Goal: Task Accomplishment & Management: Complete application form

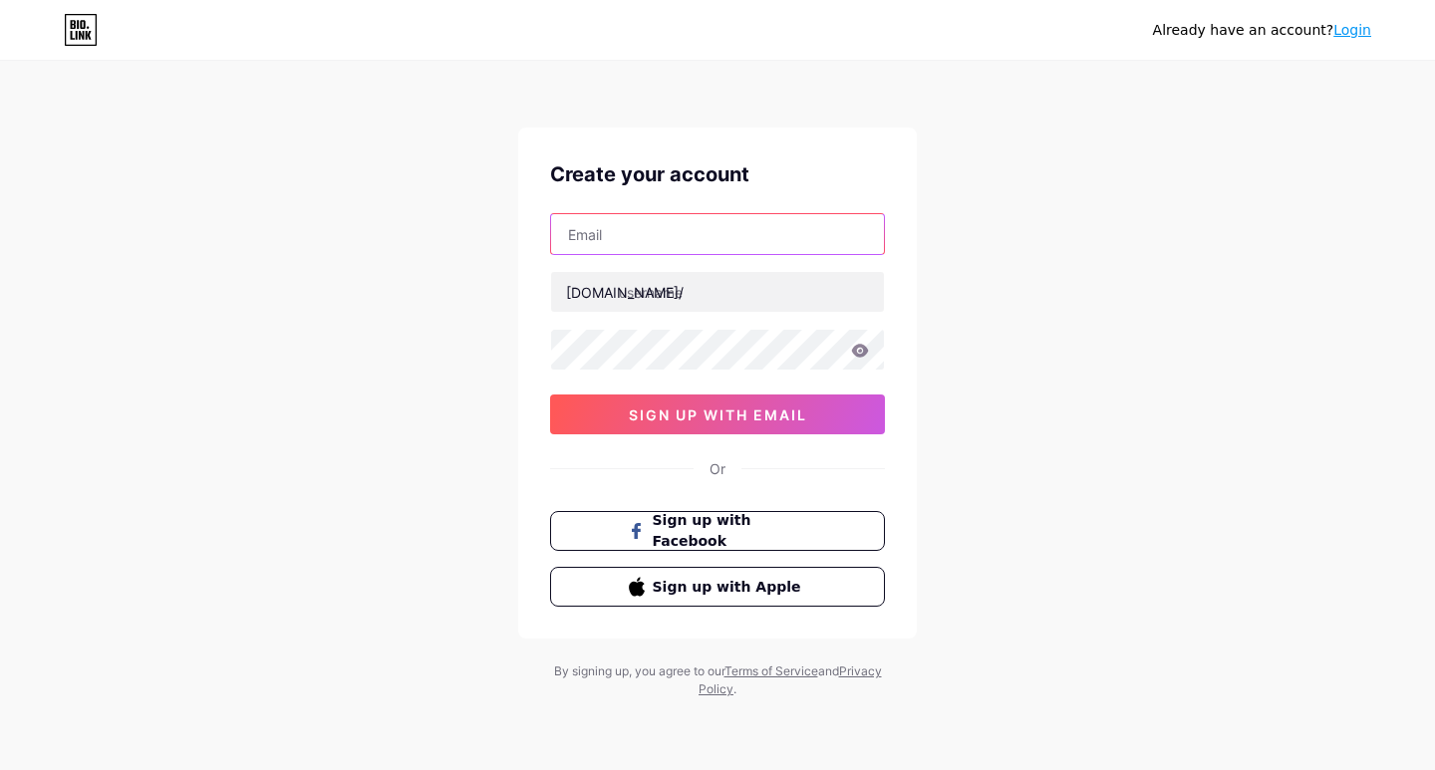
click at [616, 248] on input "text" at bounding box center [717, 234] width 333 height 40
paste input "Lotusspasalalah@outlook.com"
type input "Lotusspasalalah@outlook.com"
drag, startPoint x: 566, startPoint y: 245, endPoint x: 675, endPoint y: 242, distance: 108.7
click at [675, 242] on input "Lotusspasalalah@outlook.com" at bounding box center [717, 234] width 333 height 40
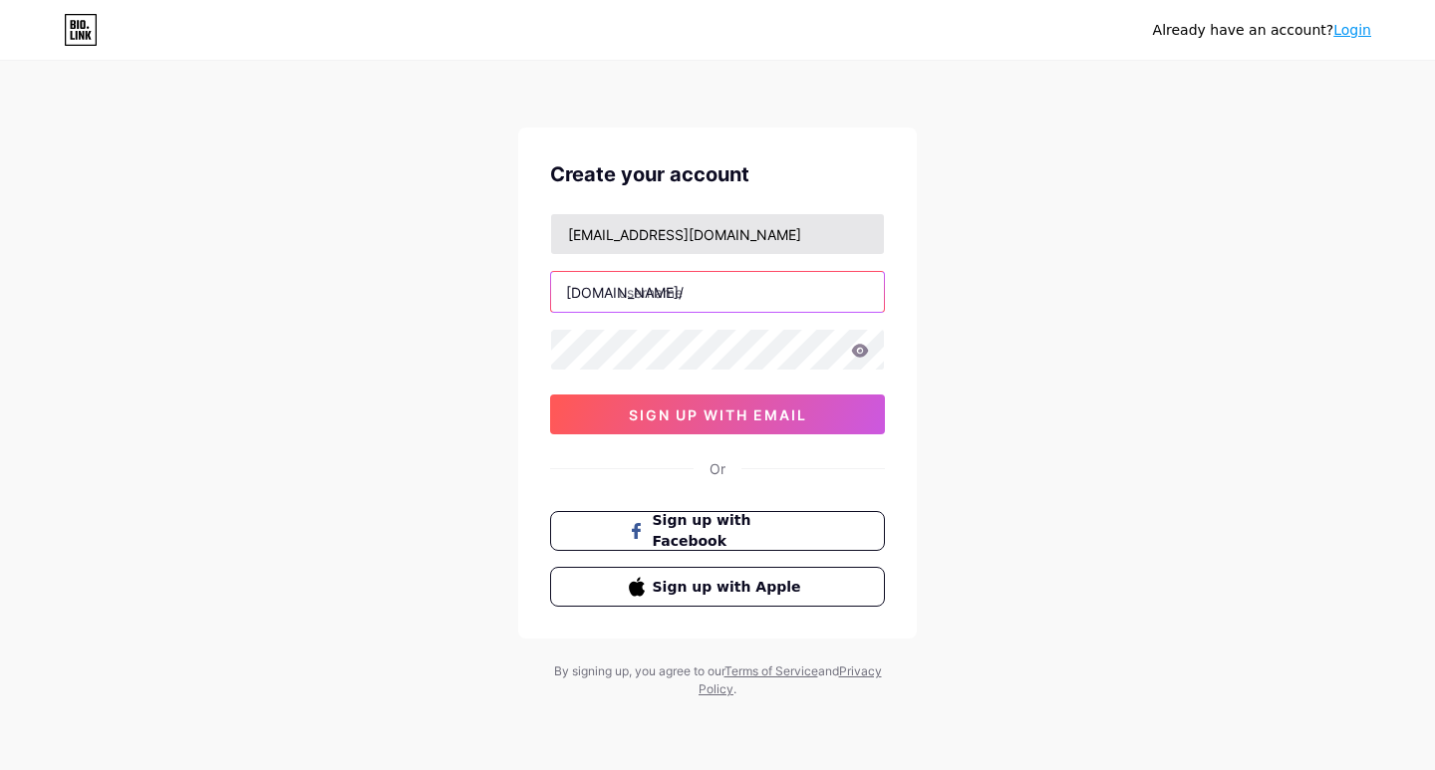
paste input "lotusspasalalah"
type input "lotusspasalalah"
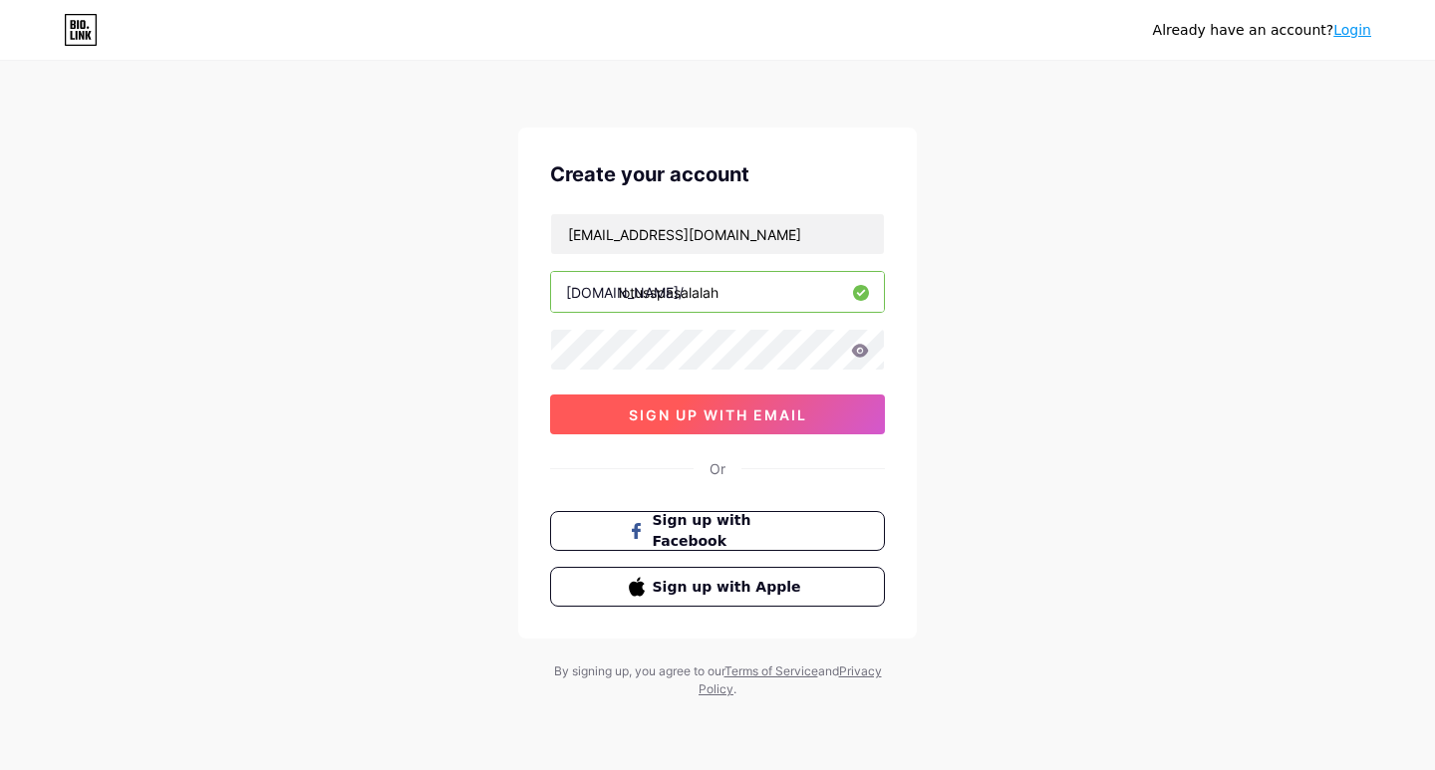
click at [671, 412] on span "sign up with email" at bounding box center [718, 415] width 178 height 17
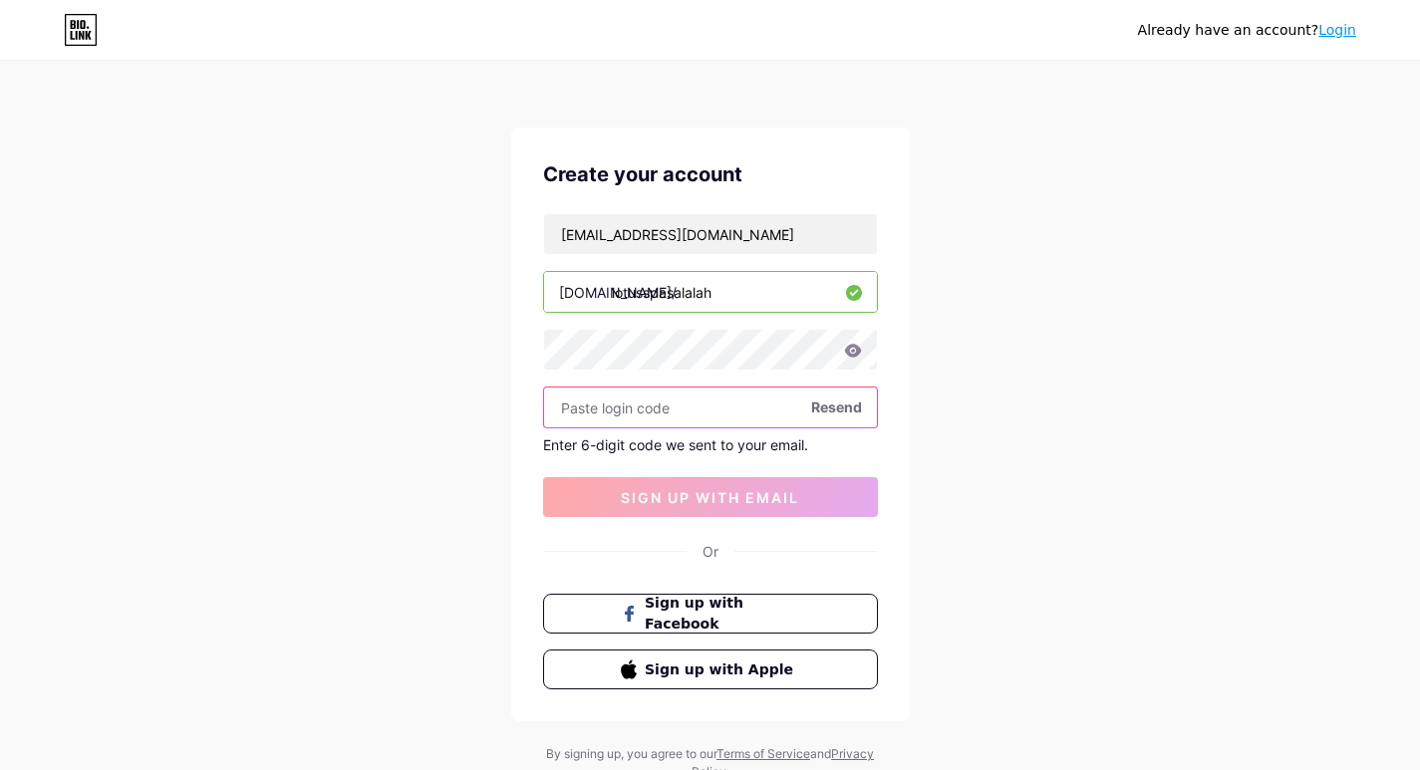
paste input "477910"
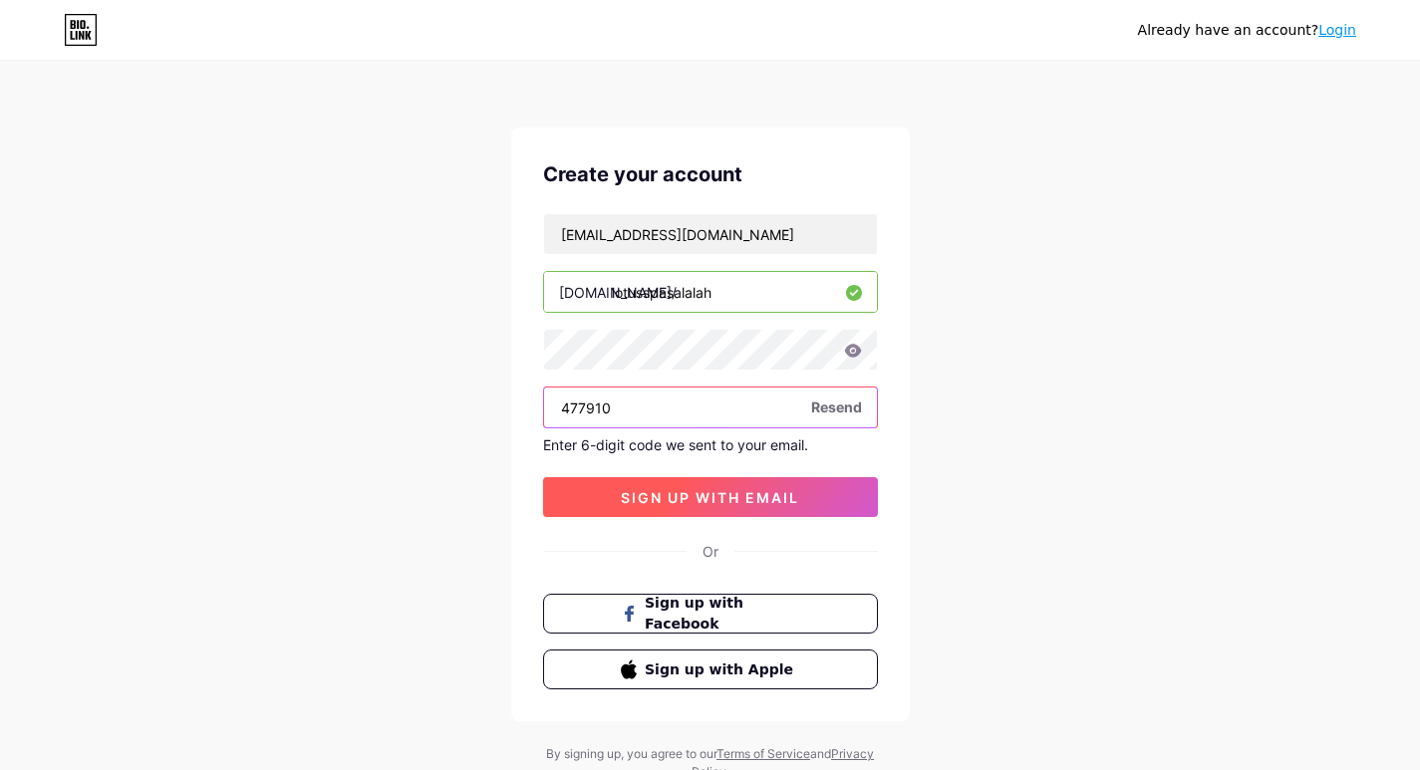
type input "477910"
click at [697, 501] on span "sign up with email" at bounding box center [710, 497] width 178 height 17
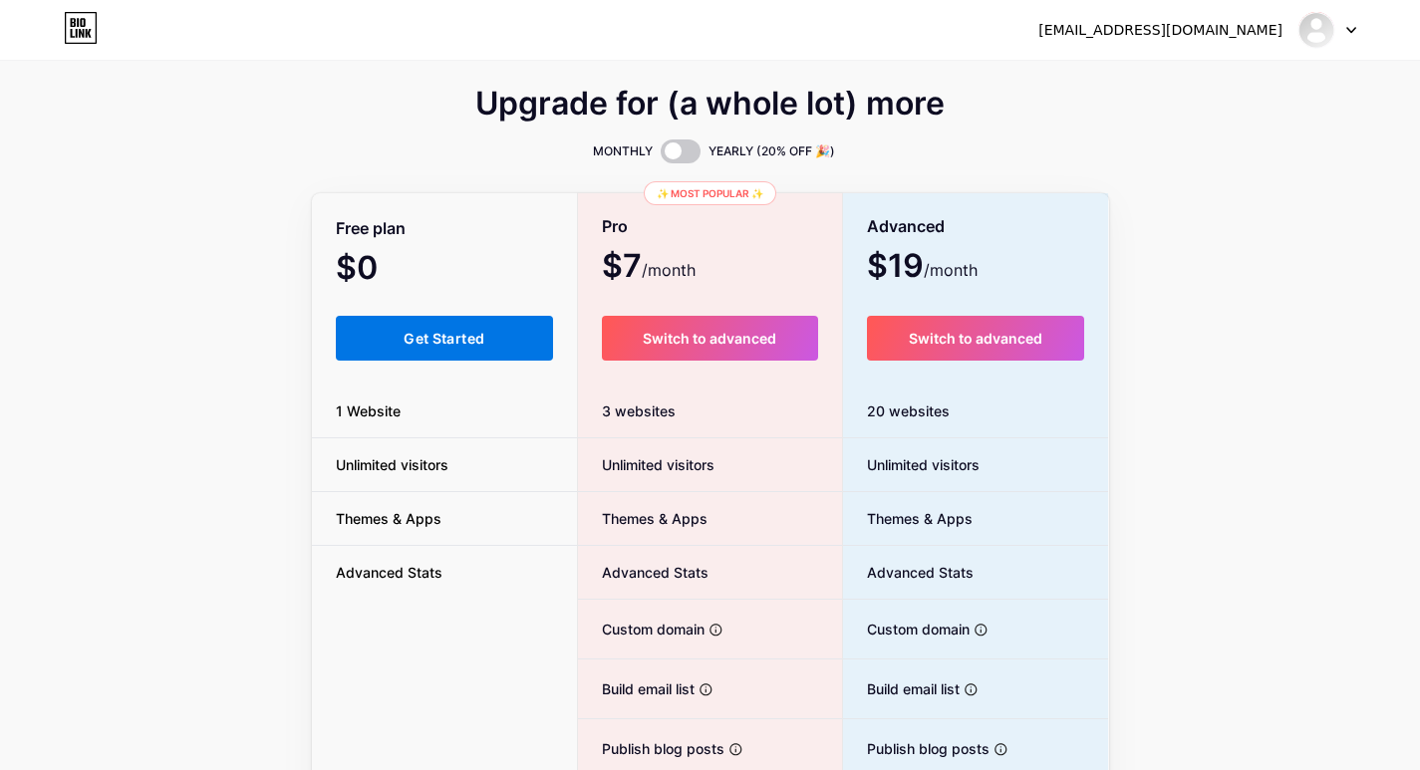
click at [447, 341] on span "Get Started" at bounding box center [444, 338] width 81 height 17
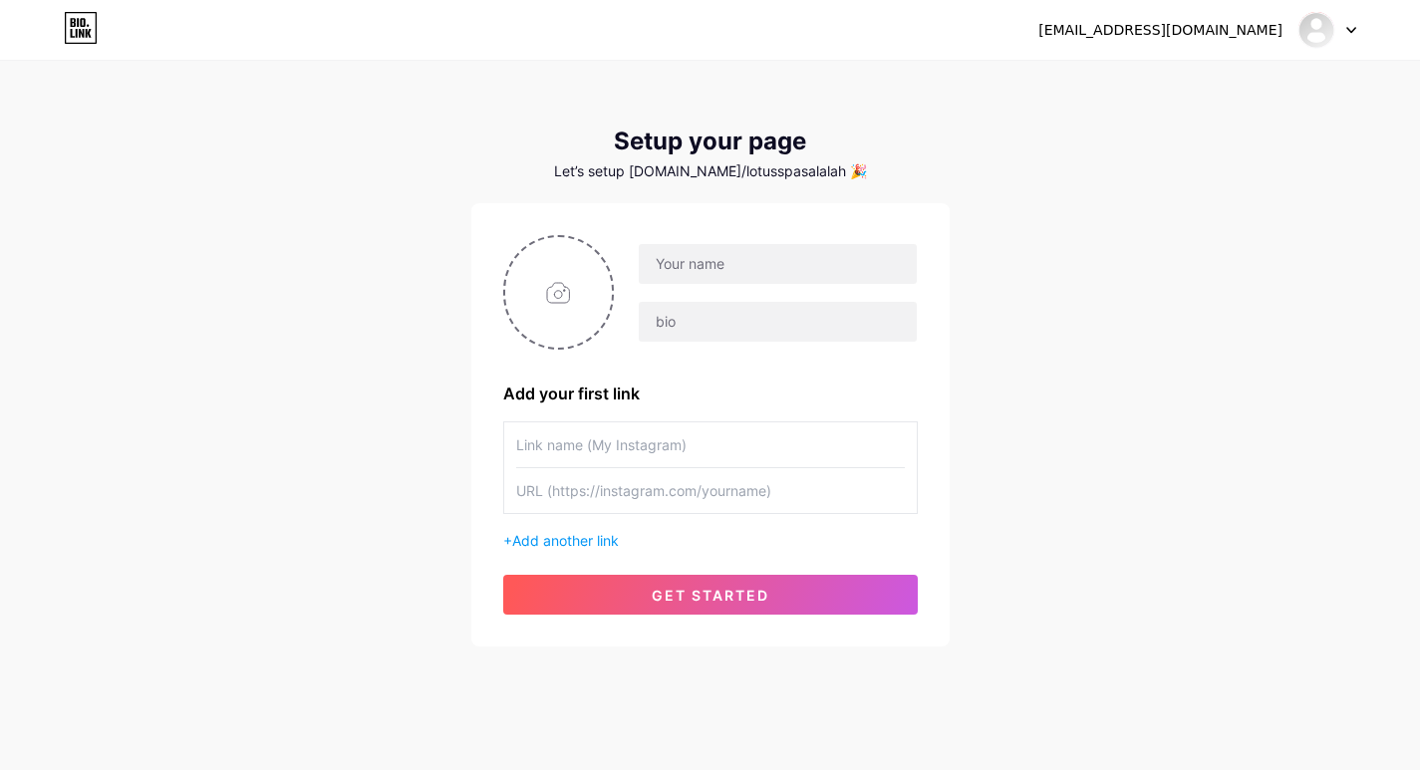
click at [480, 335] on div "Add your first link + Add another link get started" at bounding box center [710, 425] width 478 height 444
click at [549, 304] on input "file" at bounding box center [559, 292] width 108 height 111
type input "C:\fakepath\New Project (67).png"
click at [730, 267] on input "text" at bounding box center [777, 264] width 277 height 40
paste input "Lotus Spa Salalah"
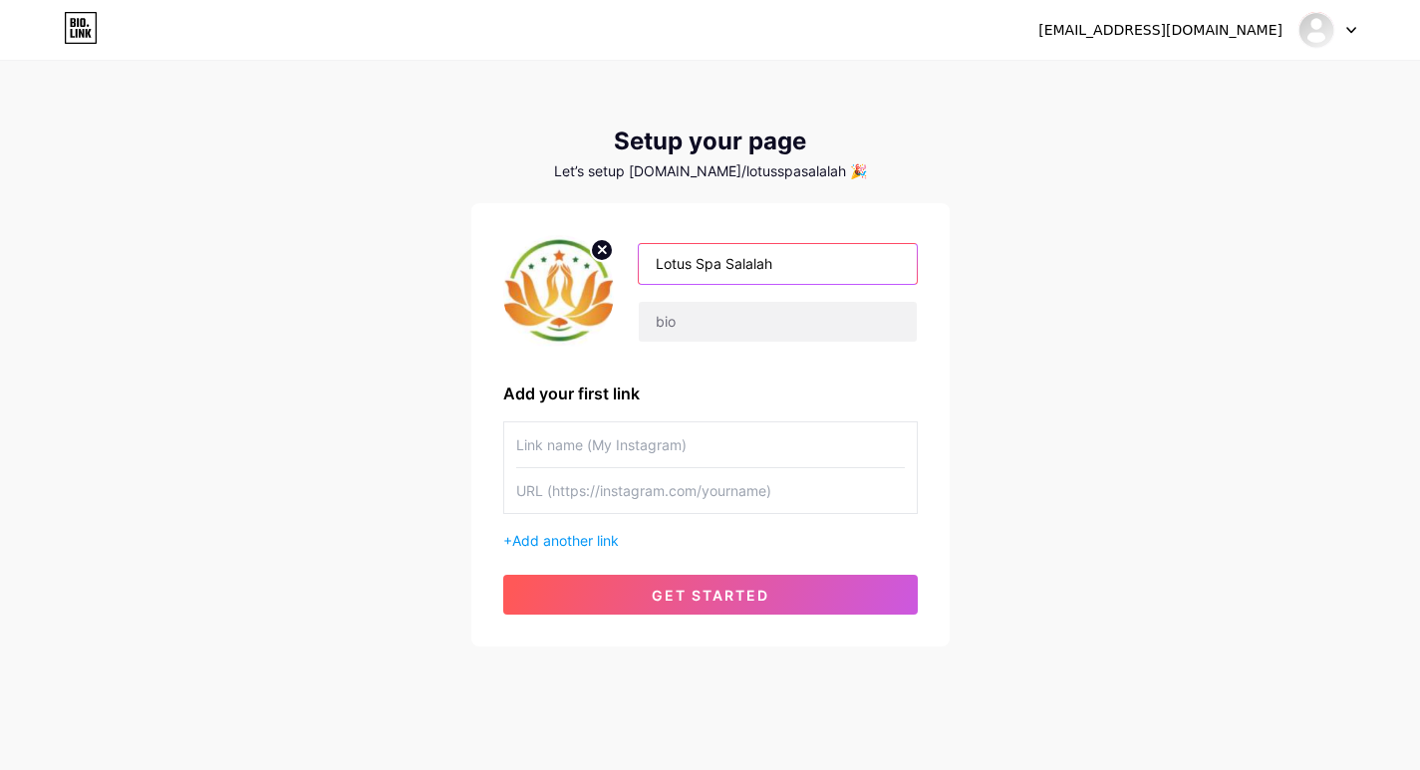
type input "Lotus Spa Salalah"
paste input "Lotus Spa Salalah is the premier Salalah Massage Center offering a variety of r…"
type input "Lotus Spa Salalah is the premier Salalah Massage Center offering a variety of r…"
click at [591, 437] on input "text" at bounding box center [710, 445] width 389 height 45
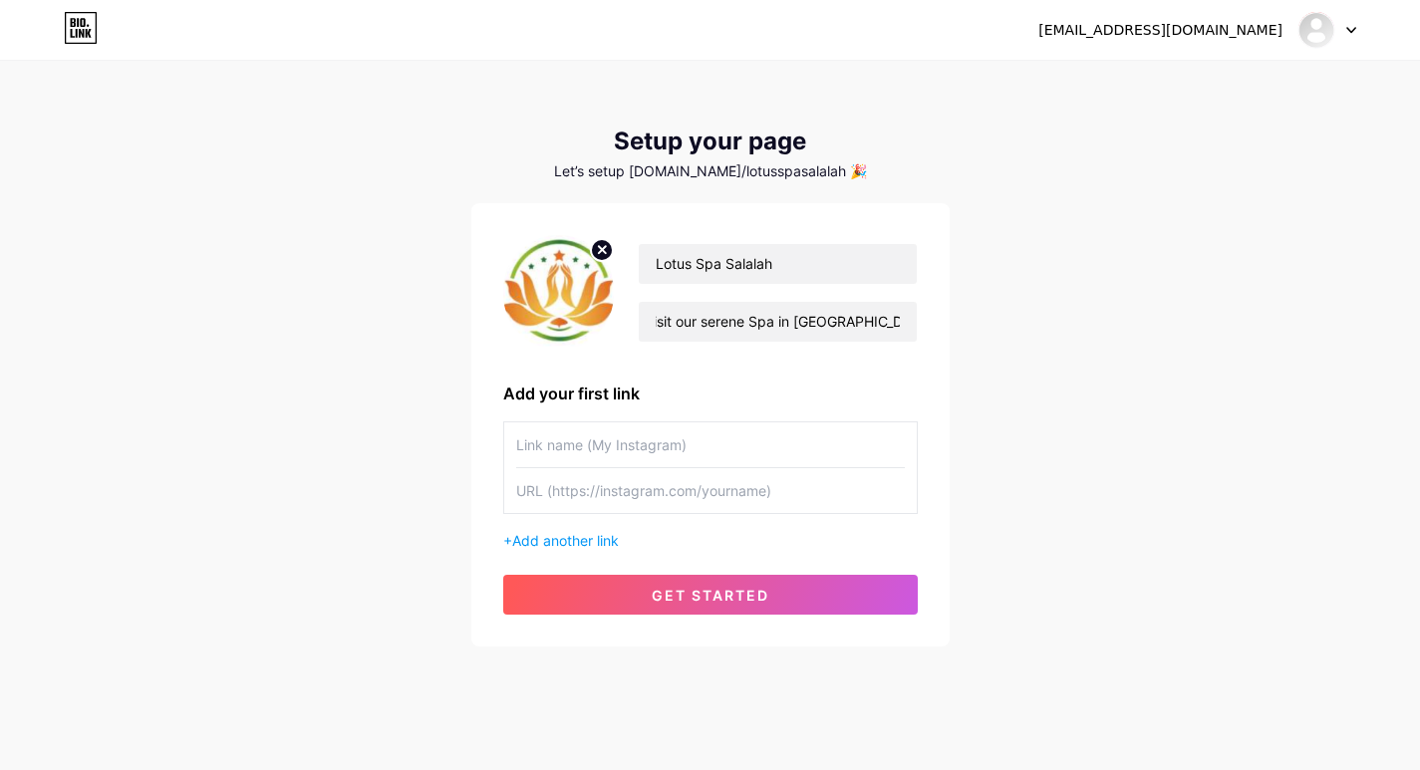
scroll to position [0, 0]
click at [663, 500] on input "text" at bounding box center [710, 490] width 389 height 45
paste input "[URL][DOMAIN_NAME]"
type input "[URL][DOMAIN_NAME]"
click at [758, 481] on input "[URL][DOMAIN_NAME]" at bounding box center [710, 490] width 389 height 45
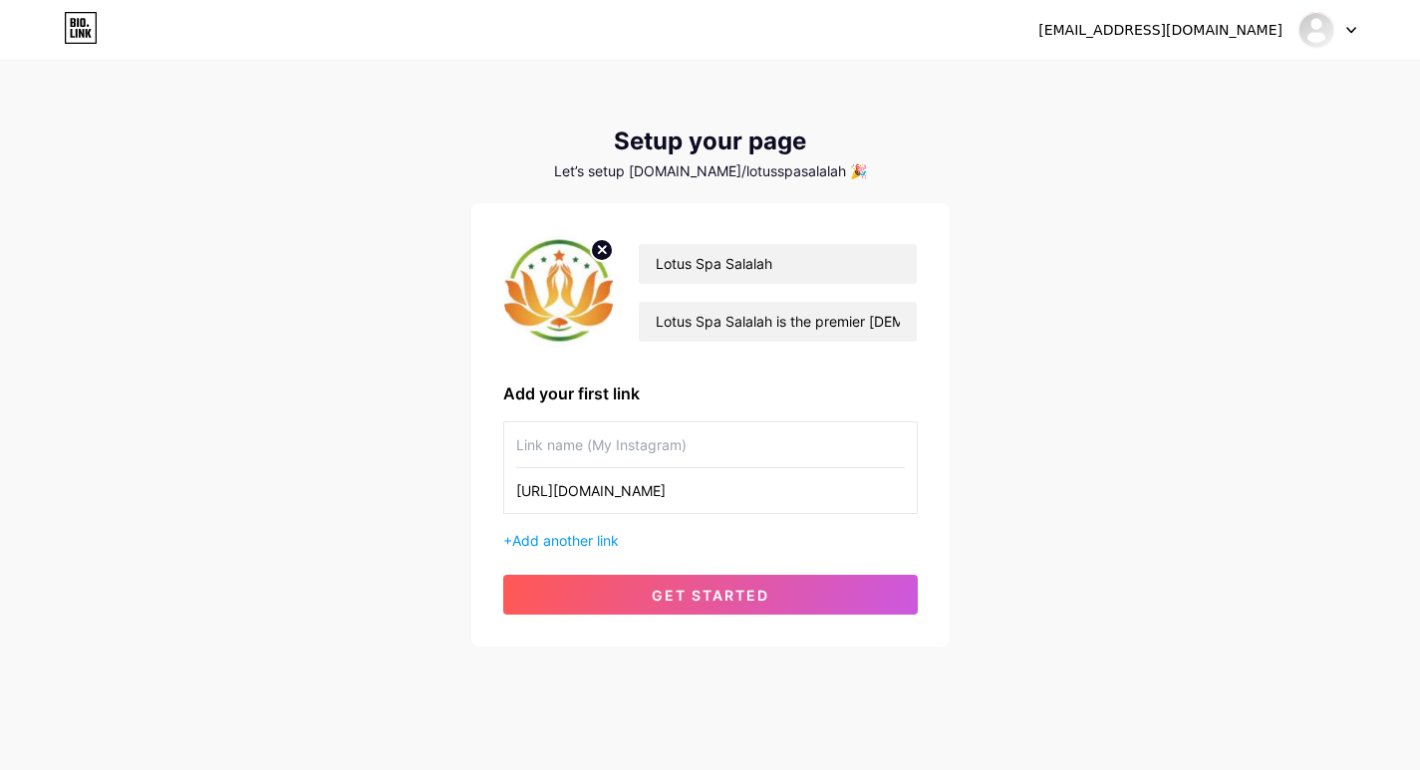
click at [758, 481] on input "[URL][DOMAIN_NAME]" at bounding box center [710, 490] width 389 height 45
click at [601, 548] on span "Add another link" at bounding box center [565, 540] width 107 height 17
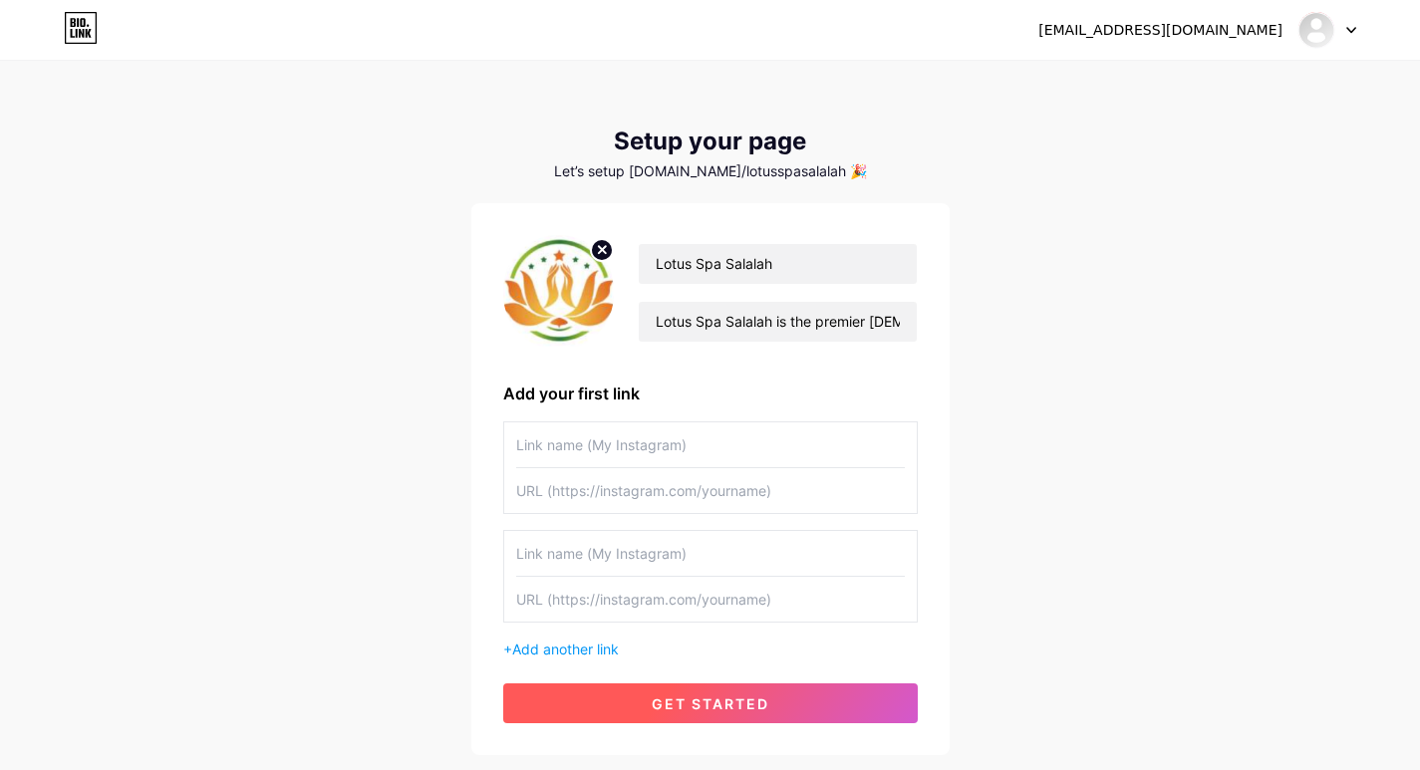
click at [745, 717] on button "get started" at bounding box center [710, 704] width 415 height 40
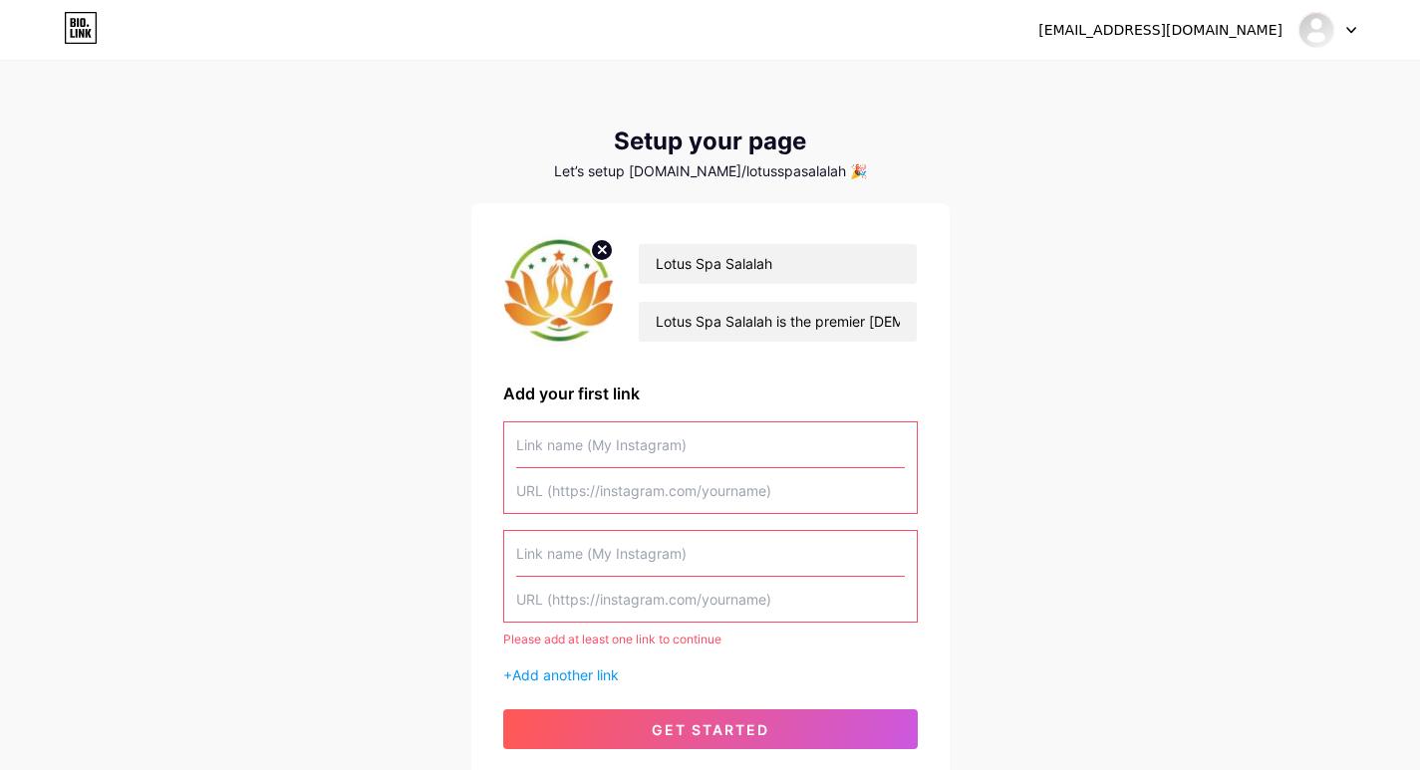
click at [609, 449] on input "text" at bounding box center [710, 445] width 389 height 45
click at [1341, 16] on div at bounding box center [1328, 30] width 58 height 36
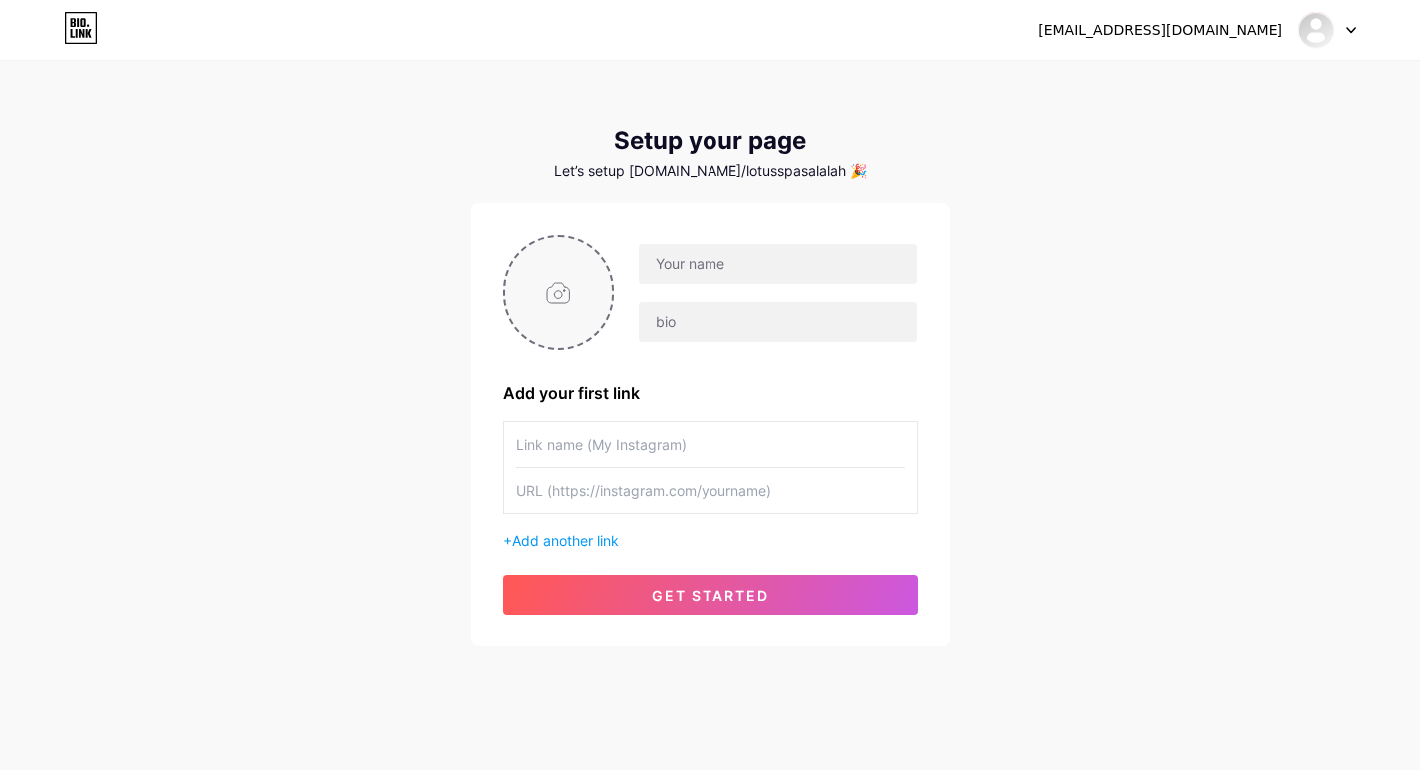
click at [556, 314] on input "file" at bounding box center [559, 292] width 108 height 111
type input "C:\fakepath\New Project (67).png"
click at [723, 279] on input "text" at bounding box center [777, 264] width 277 height 40
click at [661, 338] on input "text" at bounding box center [777, 322] width 277 height 40
paste input "Lotus Spa Salalah is the premier Salalah Massage Center offering a variety of r…"
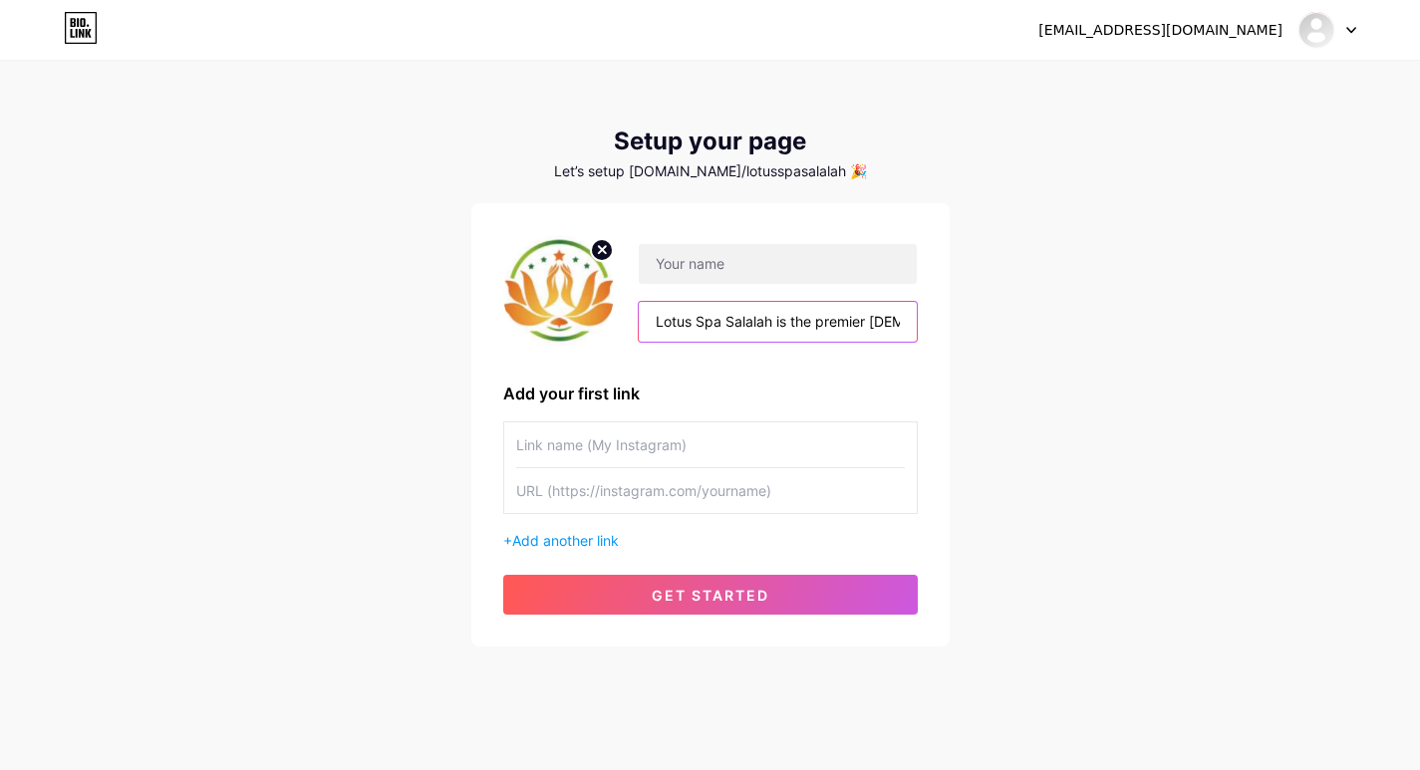
scroll to position [0, 741]
type input "Lotus Spa Salalah is the premier Salalah Massage Center offering a variety of r…"
click at [678, 282] on input "text" at bounding box center [777, 264] width 277 height 40
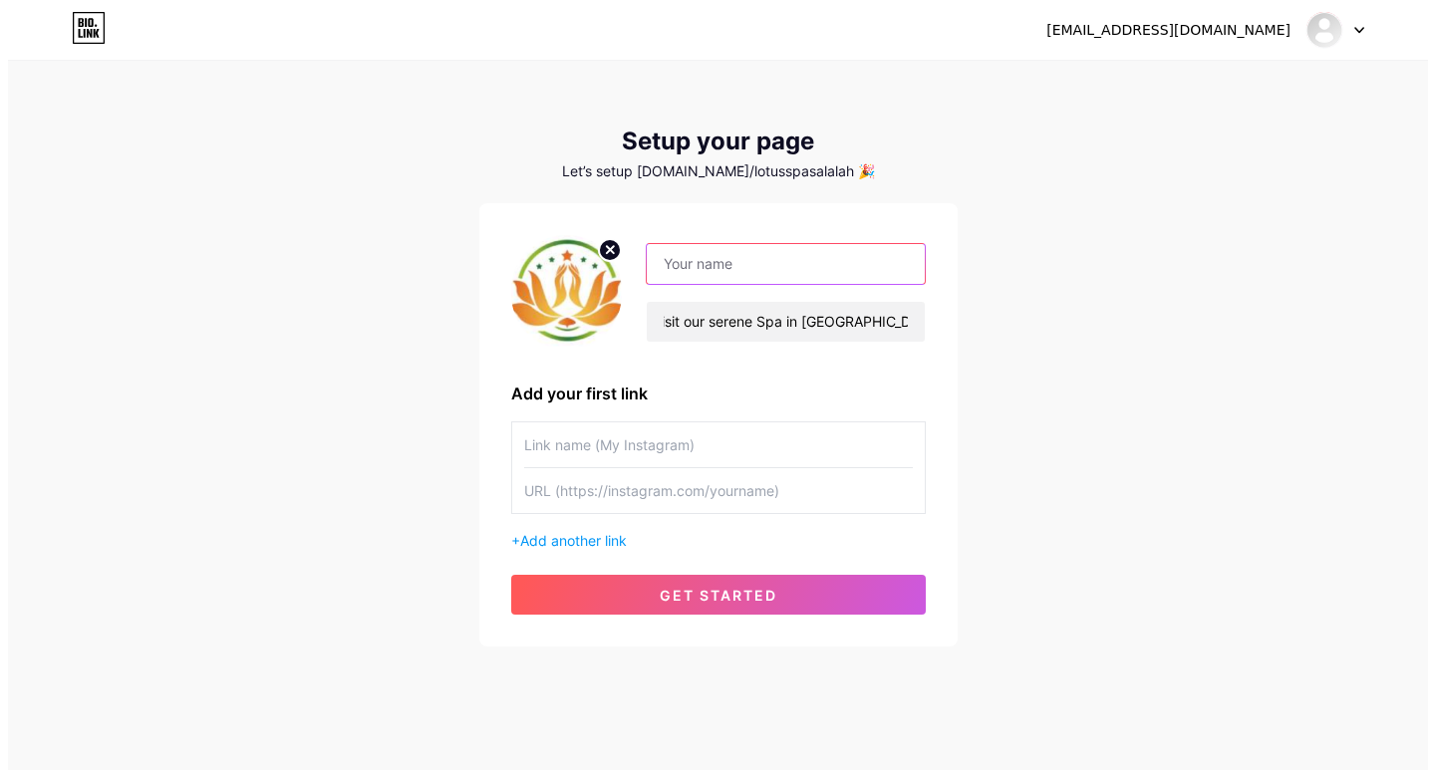
scroll to position [0, 0]
paste input "Lotus Spa Salalah"
type input "Lotus Spa Salalah"
click at [648, 431] on input "text" at bounding box center [710, 445] width 389 height 45
paste input "Lotus Spa Salalah"
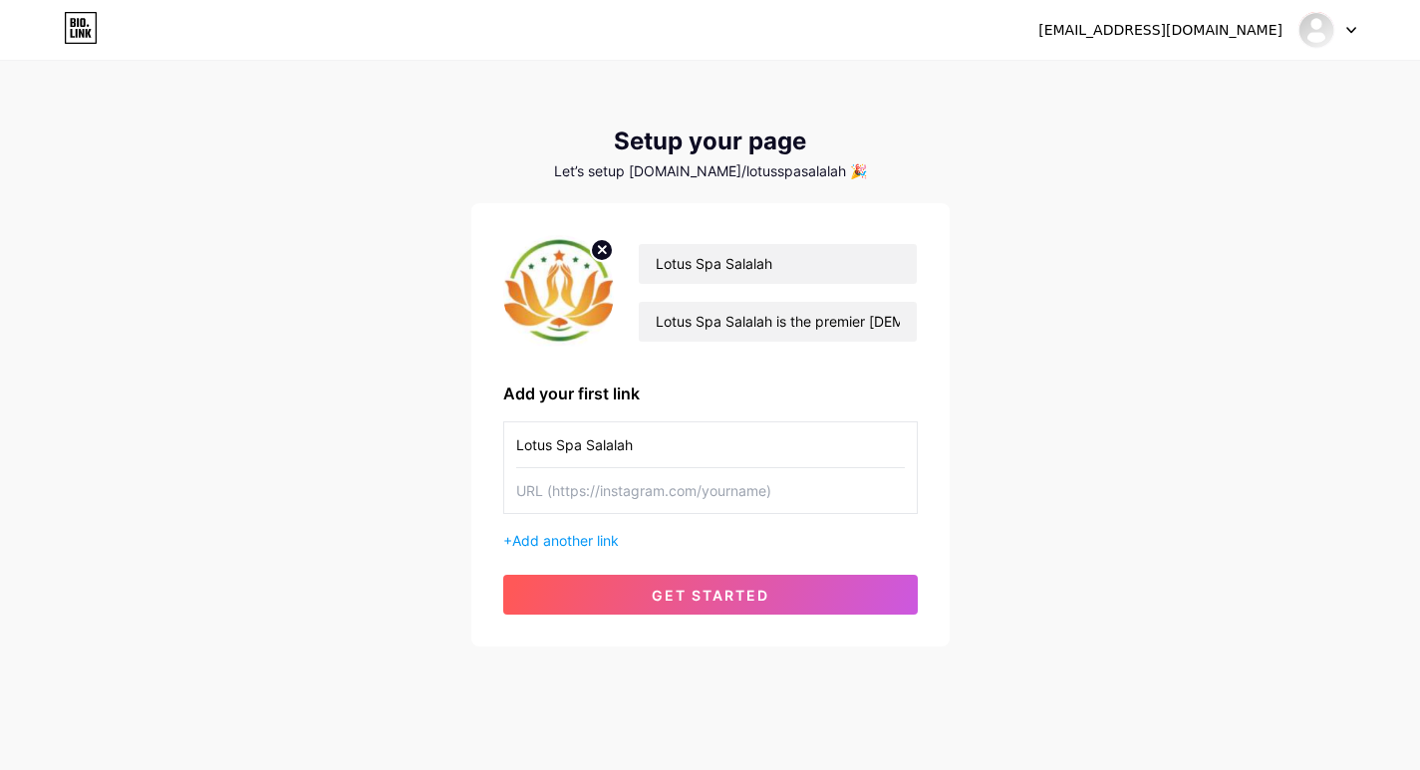
type input "Lotus Spa Salalah"
click at [694, 488] on input "text" at bounding box center [710, 490] width 389 height 45
paste input "[URL][DOMAIN_NAME]"
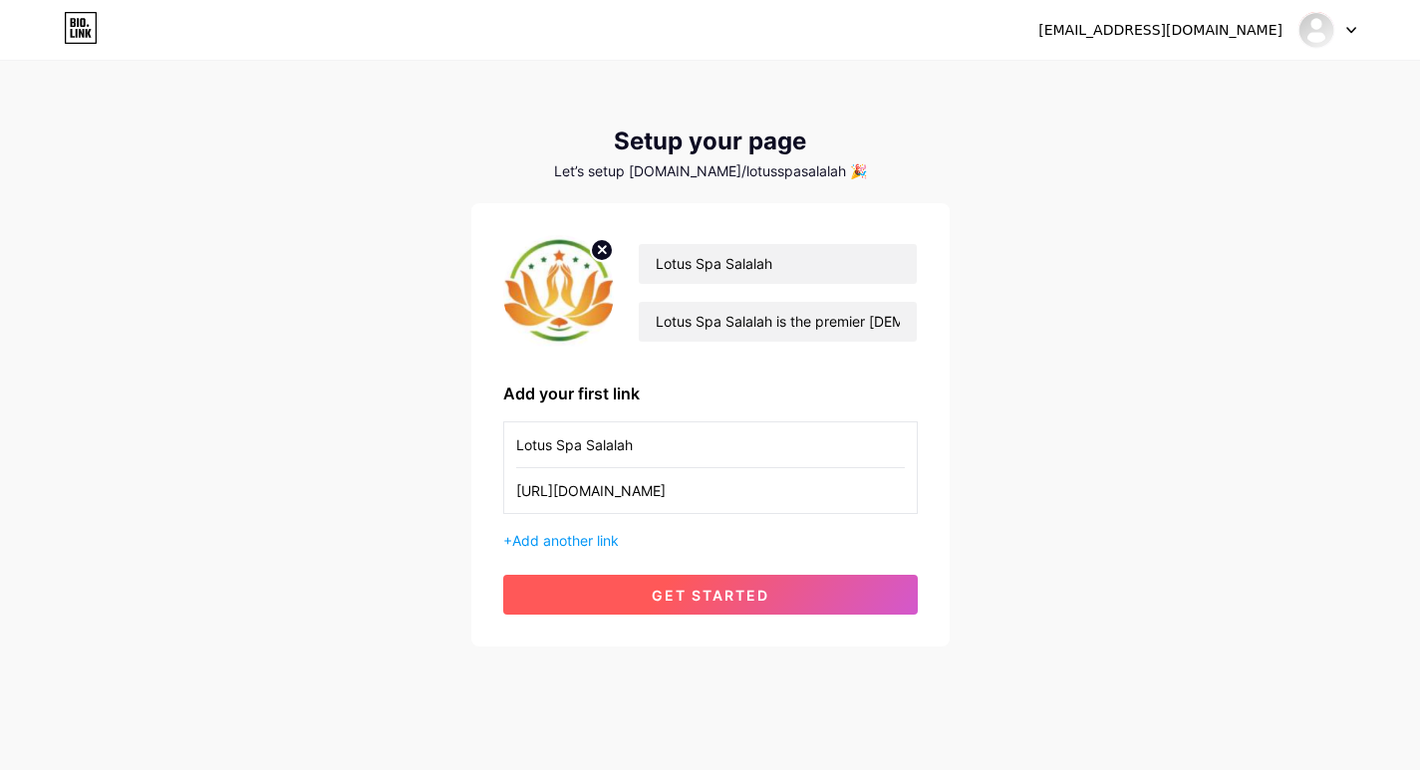
type input "[URL][DOMAIN_NAME]"
click at [781, 605] on button "get started" at bounding box center [710, 595] width 415 height 40
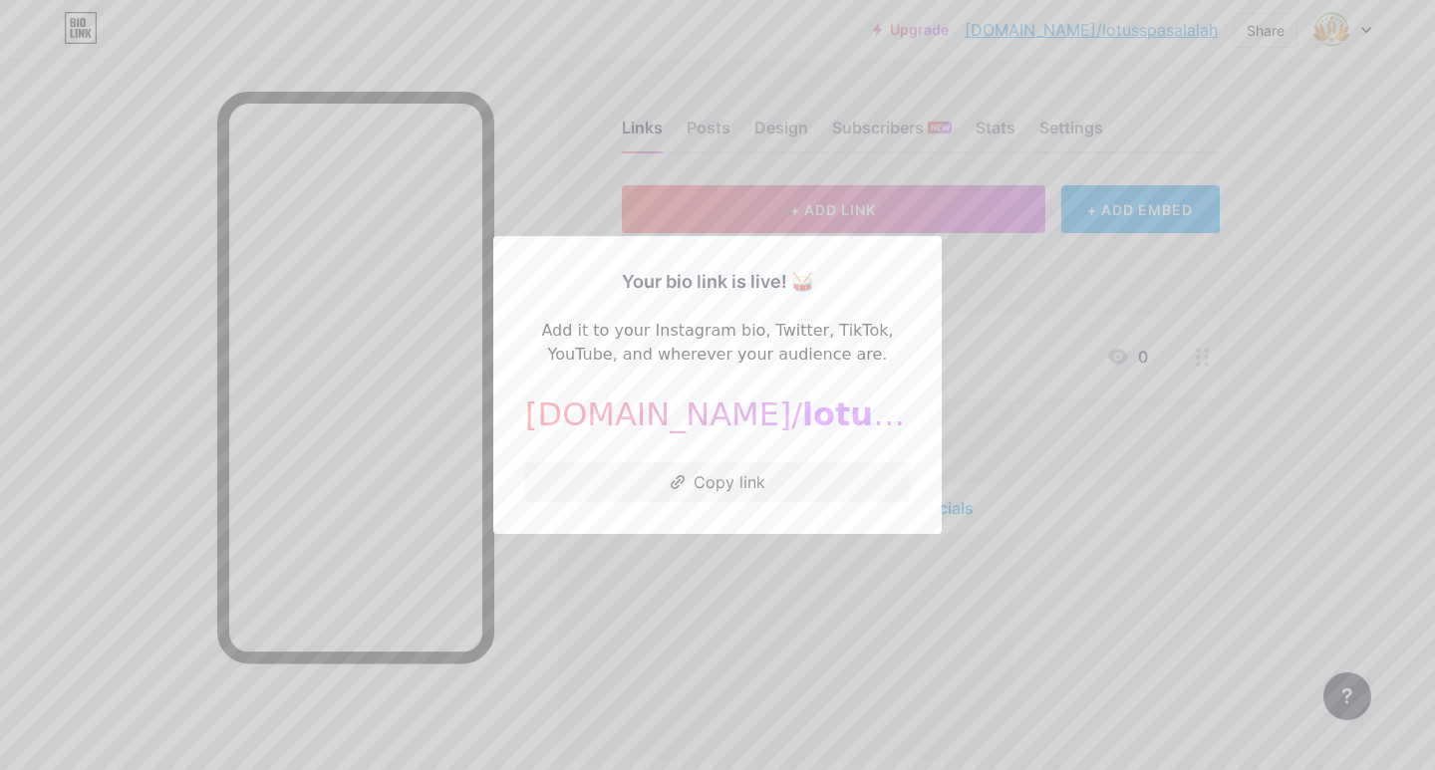
click at [1131, 416] on div at bounding box center [717, 385] width 1435 height 770
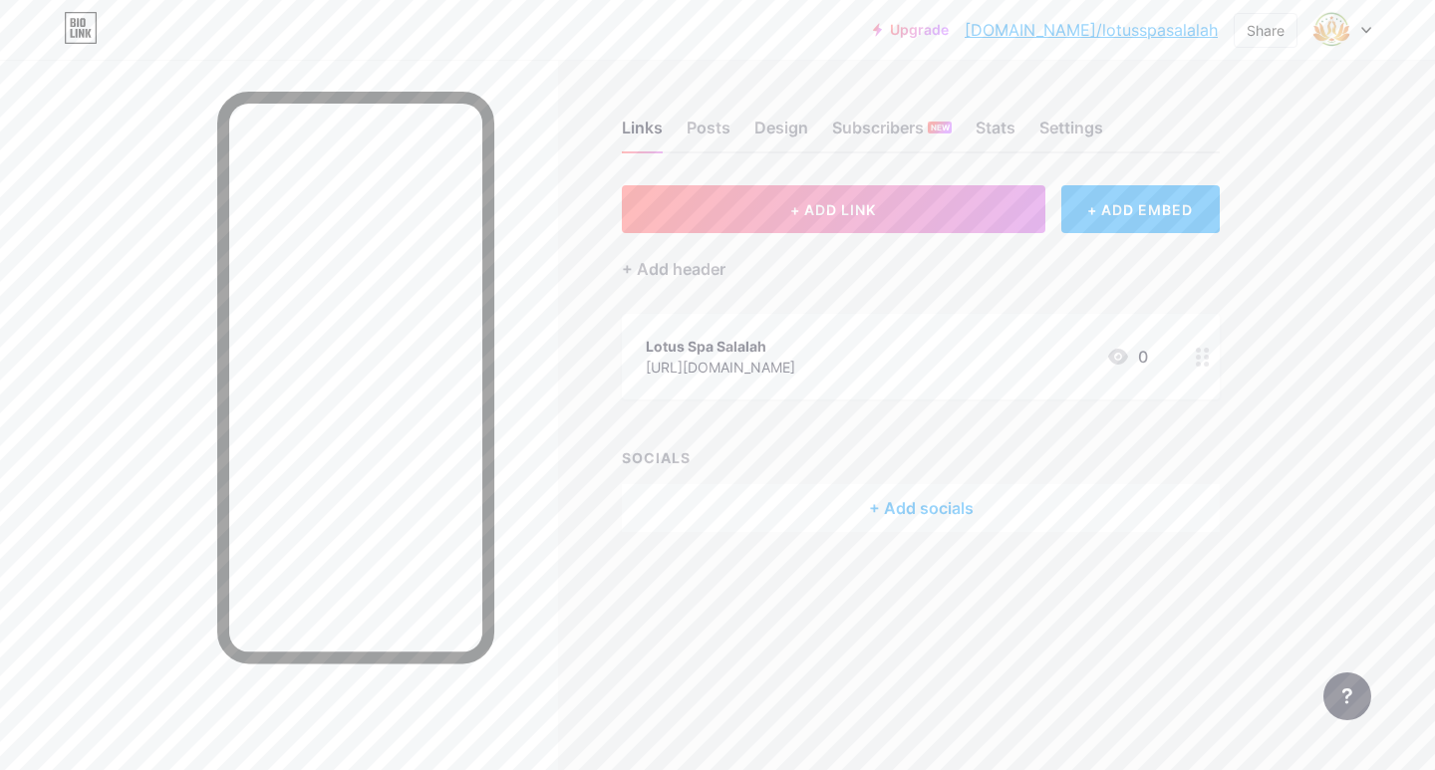
click at [586, 170] on div "Links Posts Design Subscribers NEW Stats Settings + ADD LINK + ADD EMBED + Add …" at bounding box center [652, 346] width 1304 height 572
click at [671, 269] on div "+ Add header" at bounding box center [674, 269] width 104 height 24
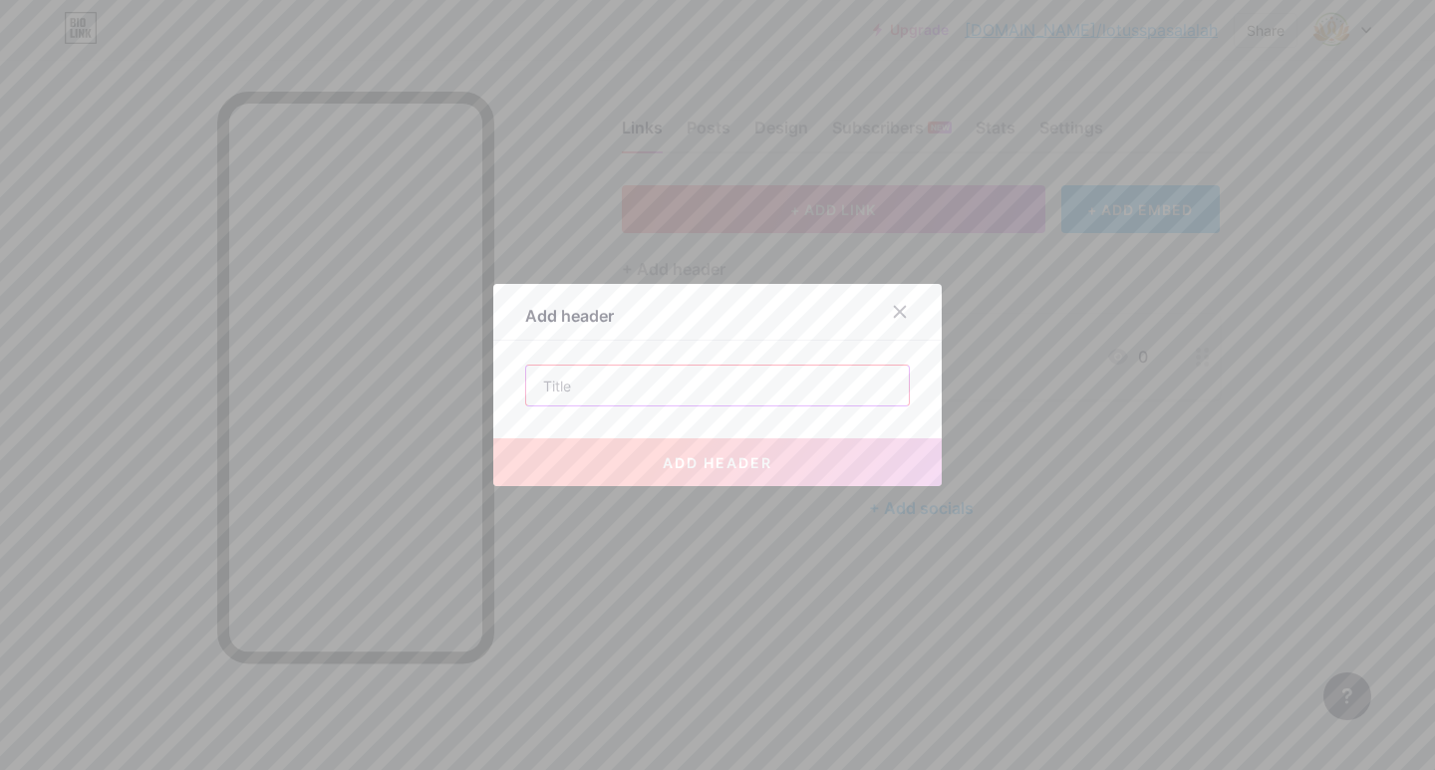
click at [585, 397] on input "text" at bounding box center [717, 386] width 383 height 40
paste input "Lotus Spa Salalah"
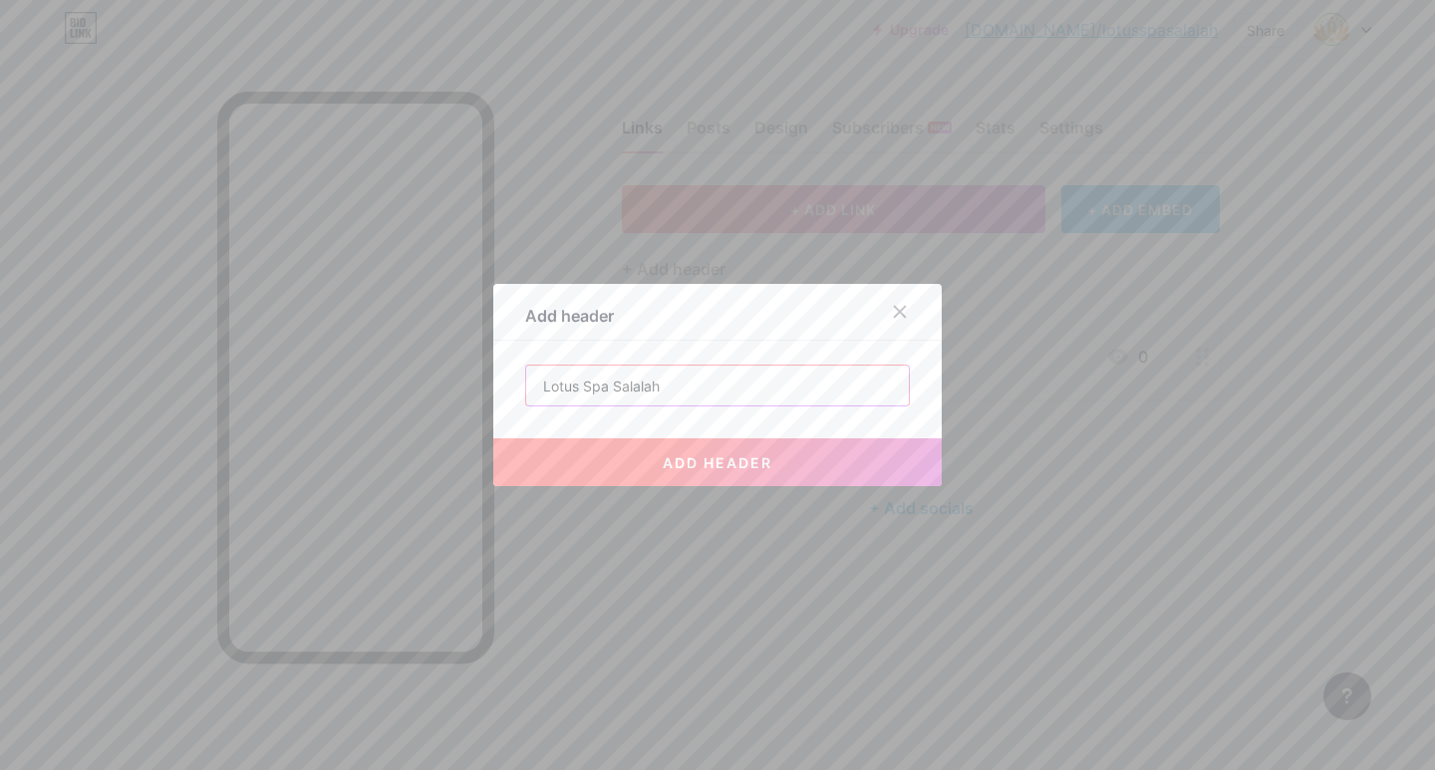
type input "Lotus Spa Salalah"
click at [683, 455] on span "add header" at bounding box center [718, 462] width 110 height 17
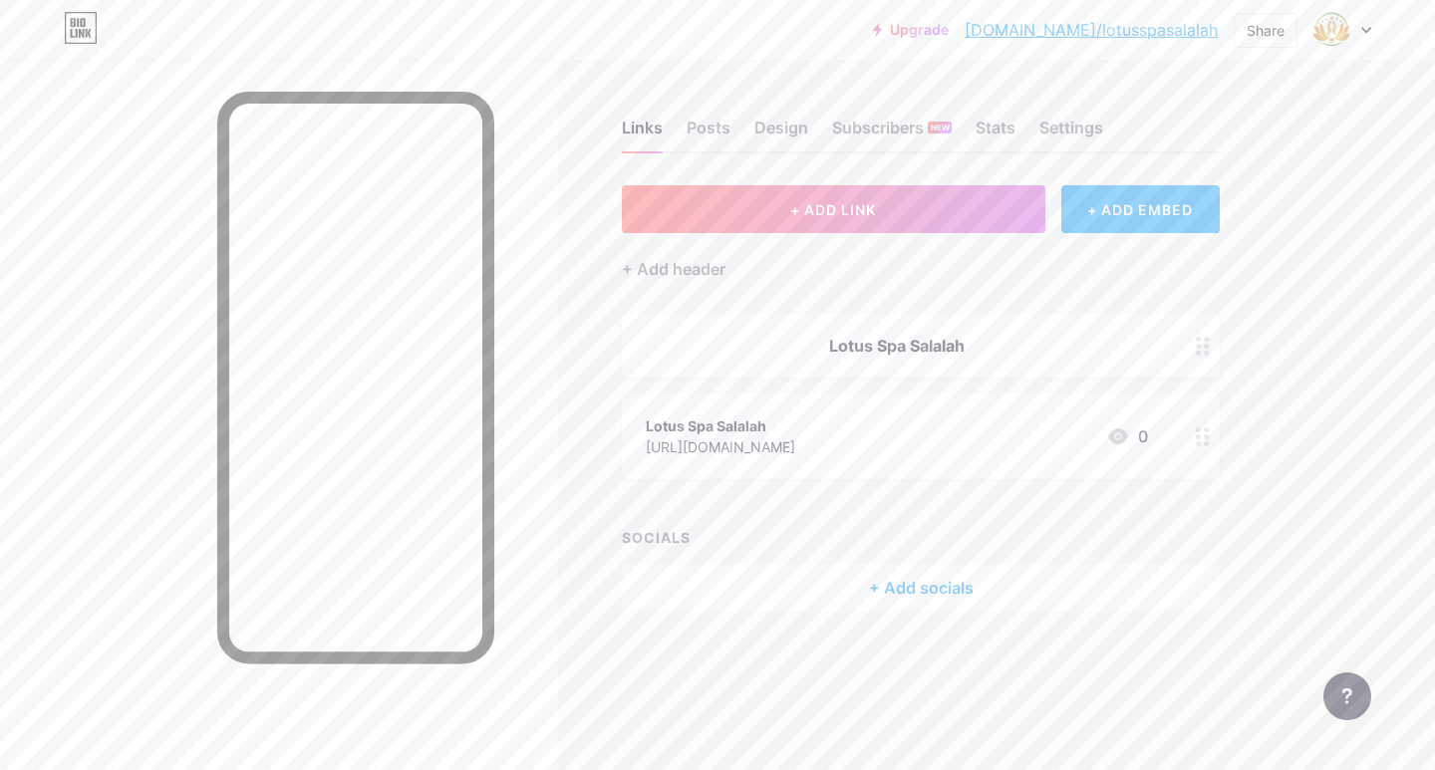
click at [1358, 18] on div at bounding box center [1343, 30] width 58 height 36
click at [1205, 119] on div "Lotus Spa Salalah" at bounding box center [1257, 120] width 153 height 16
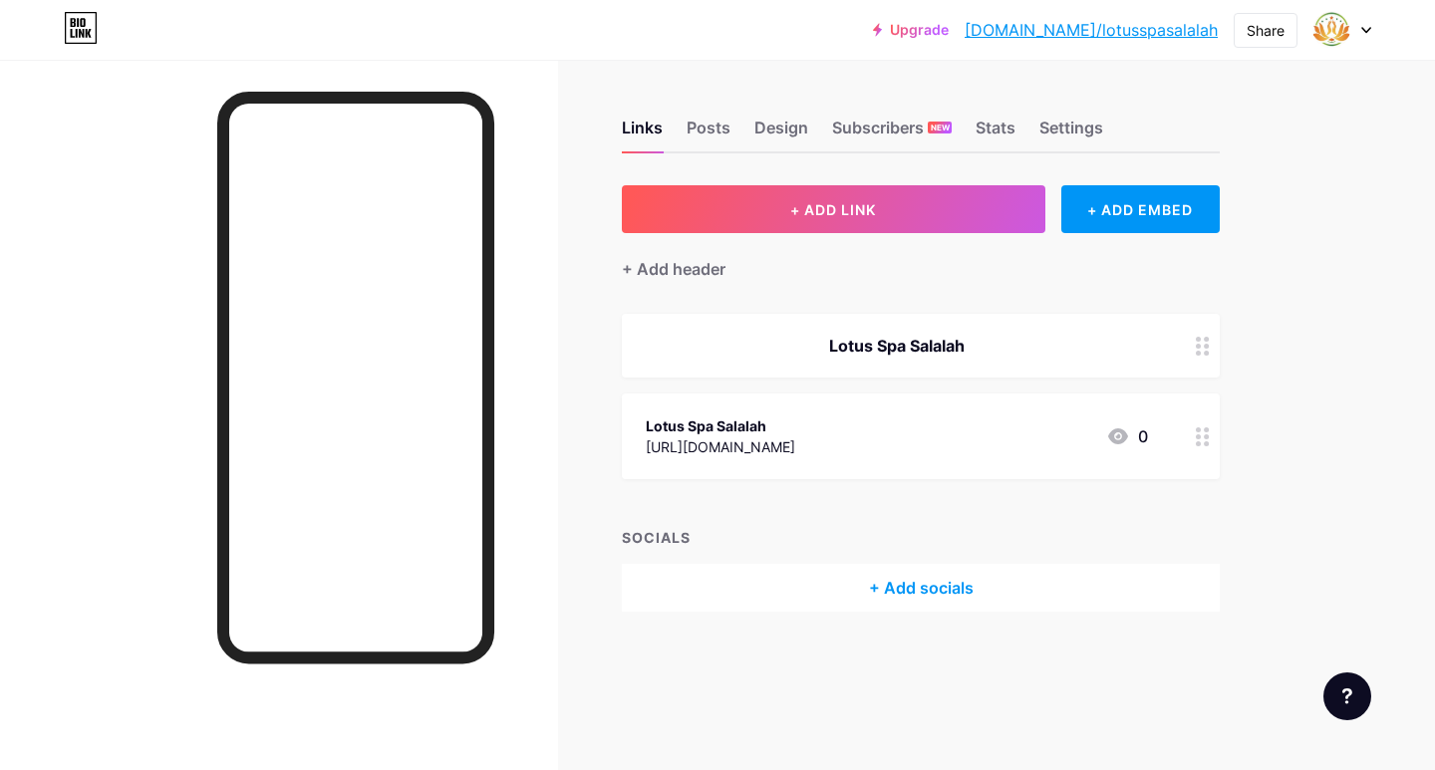
click at [912, 332] on div "Lotus Spa Salalah" at bounding box center [921, 346] width 598 height 64
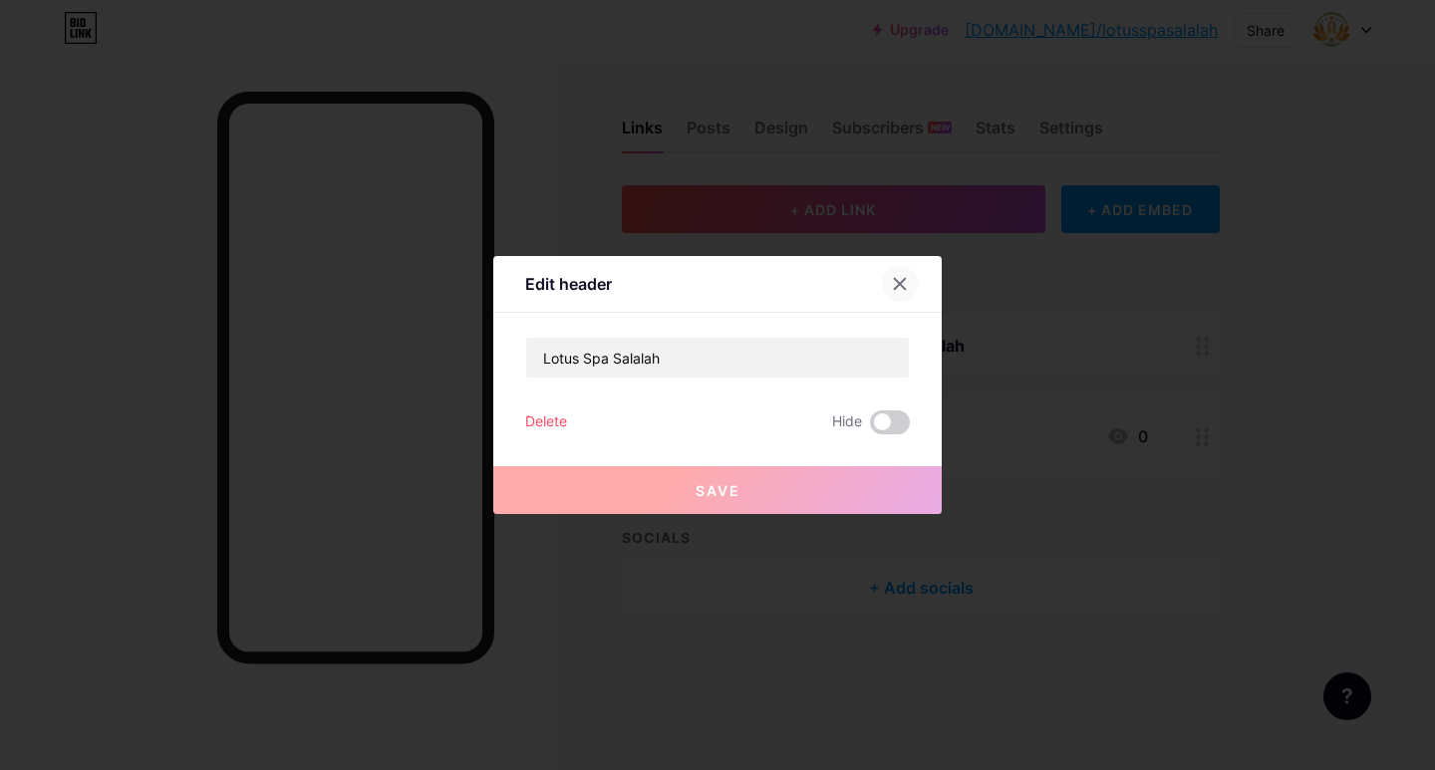
click at [884, 282] on div at bounding box center [900, 284] width 36 height 36
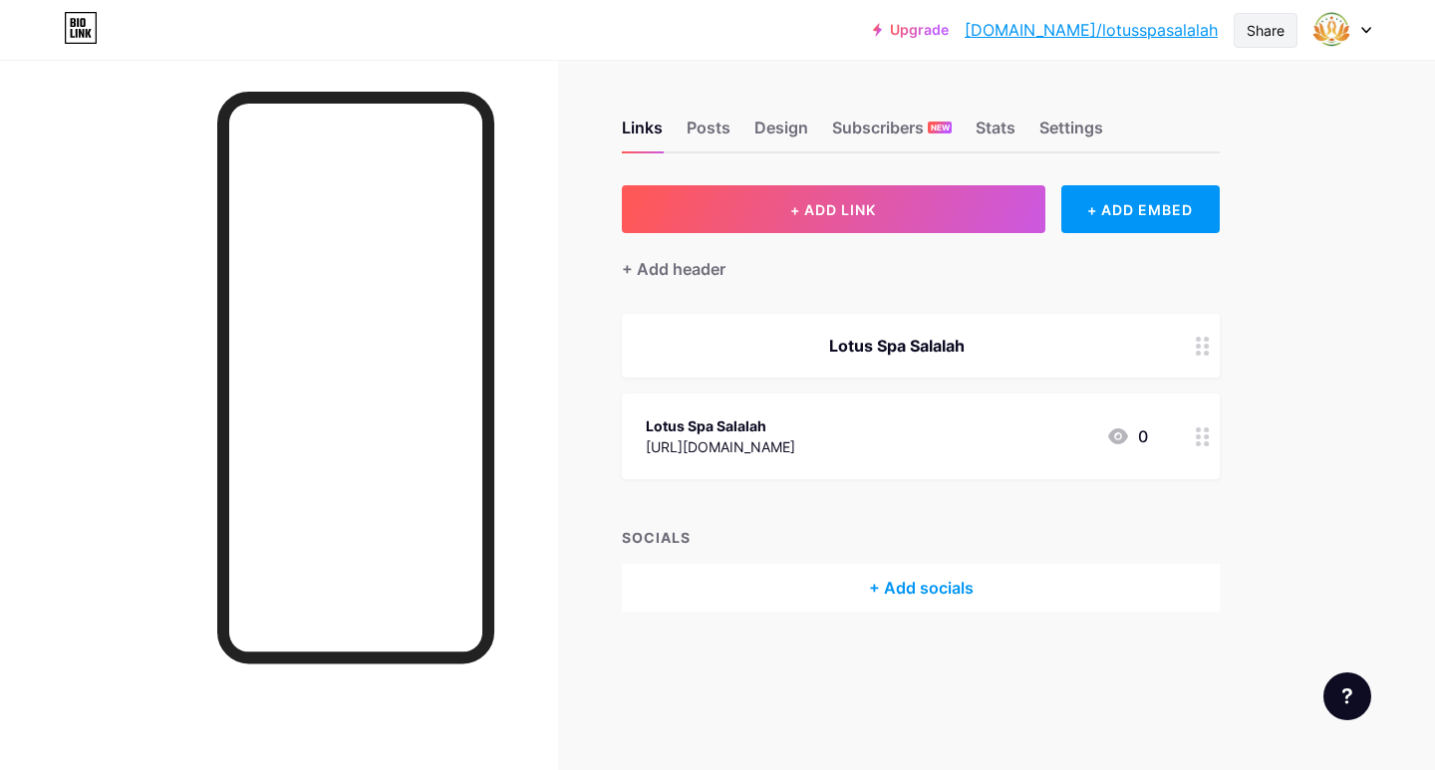
click at [1279, 27] on div "Share" at bounding box center [1266, 30] width 38 height 21
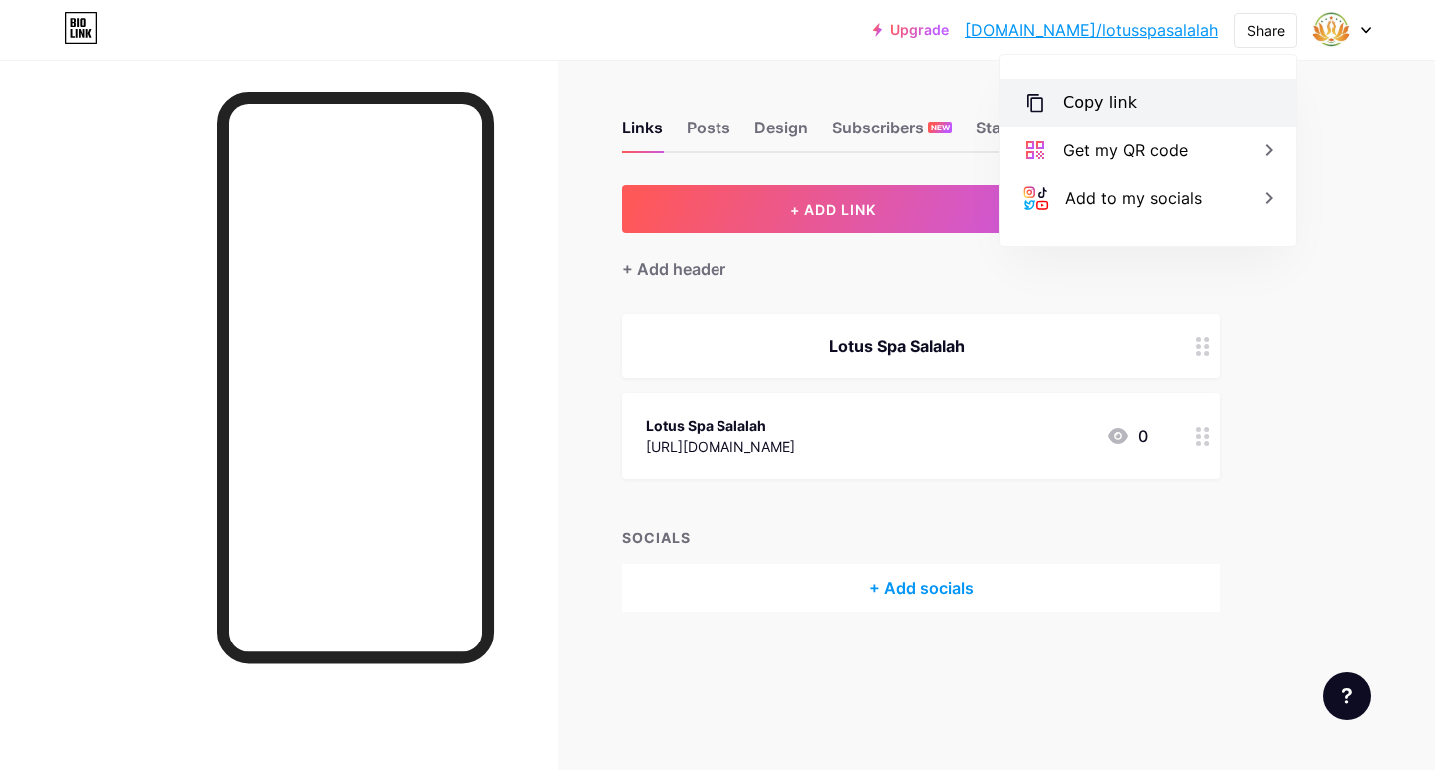
click at [1177, 91] on div "Copy link" at bounding box center [1148, 103] width 297 height 48
click at [1100, 116] on div "Copy link" at bounding box center [1148, 103] width 297 height 48
